Goal: Information Seeking & Learning: Learn about a topic

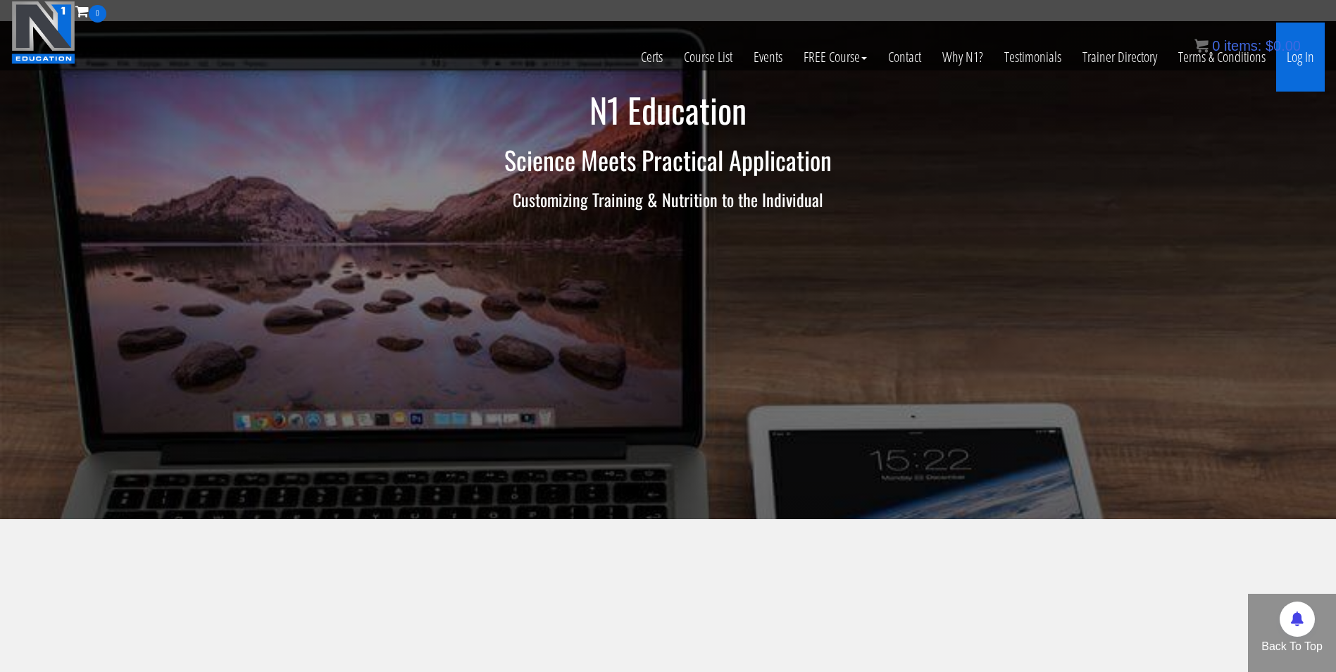
click at [1297, 58] on link "Log In" at bounding box center [1300, 57] width 49 height 69
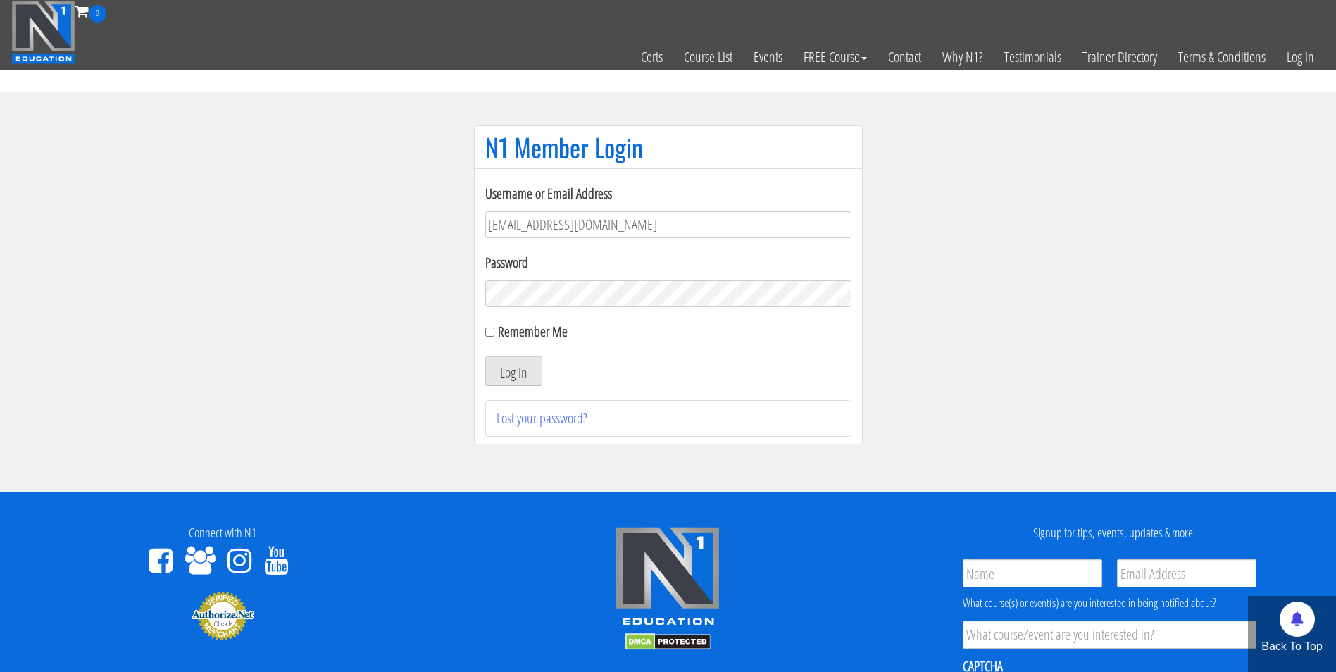
type input "[EMAIL_ADDRESS][DOMAIN_NAME]"
click at [485, 356] on button "Log In" at bounding box center [513, 371] width 57 height 30
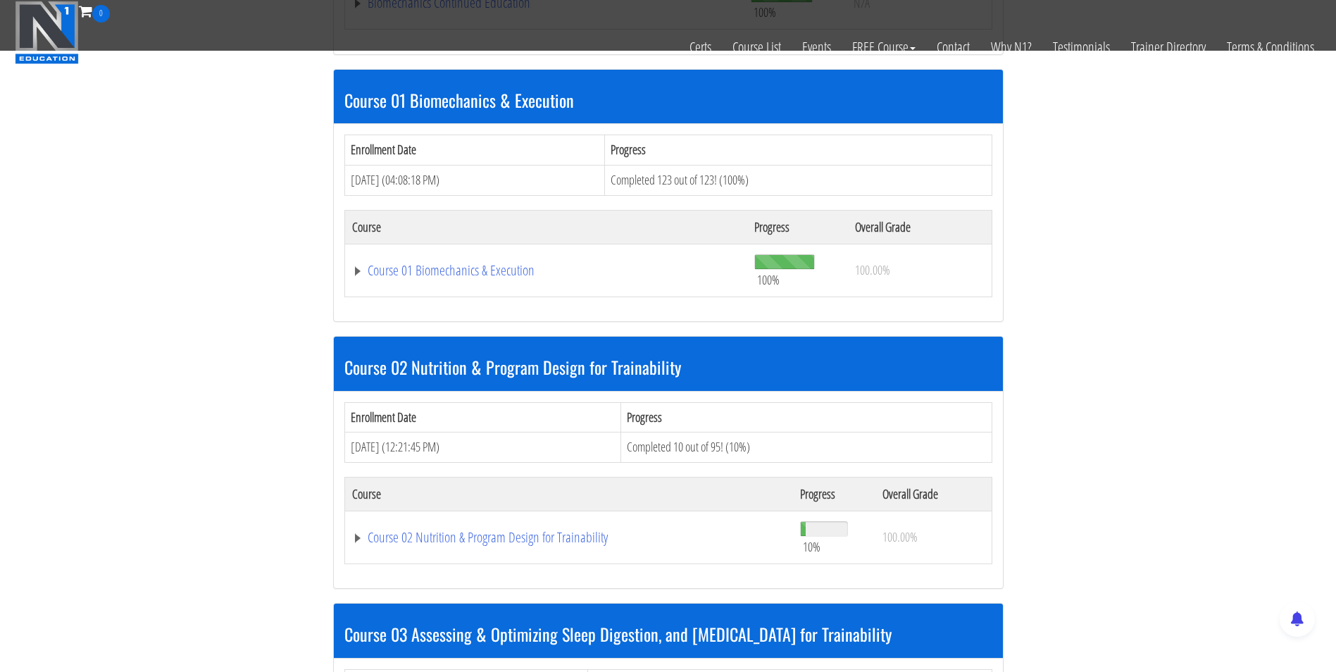
scroll to position [517, 0]
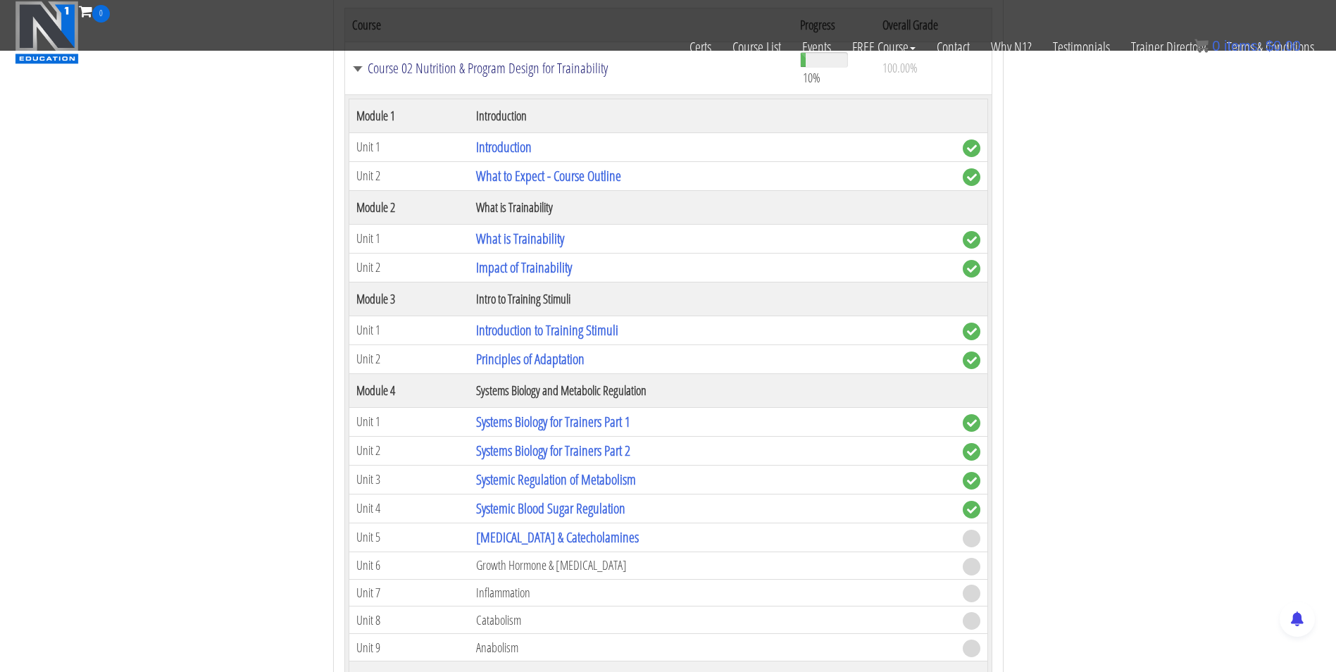
scroll to position [977, 0]
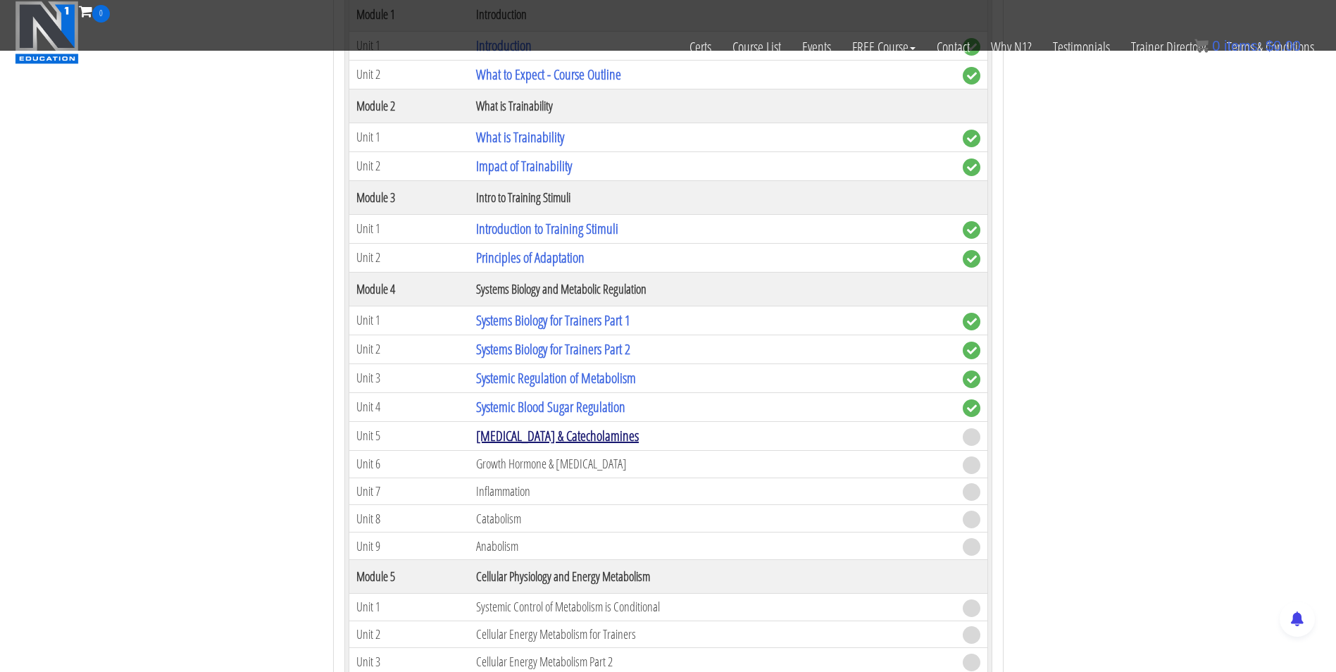
click at [522, 431] on link "Cortisol & Catecholamines" at bounding box center [557, 435] width 163 height 19
